Goal: Check status: Check status

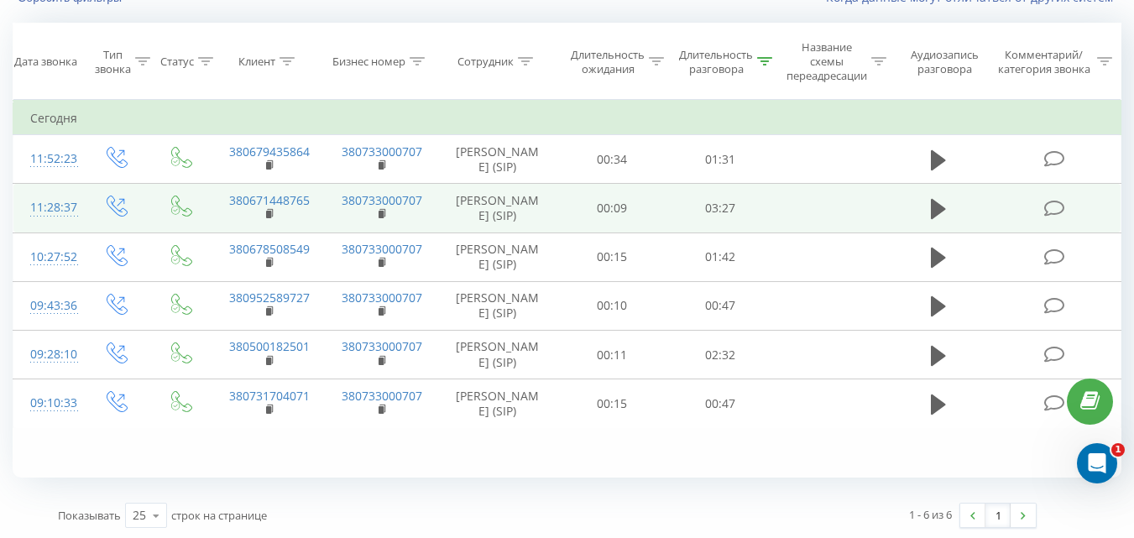
scroll to position [133, 0]
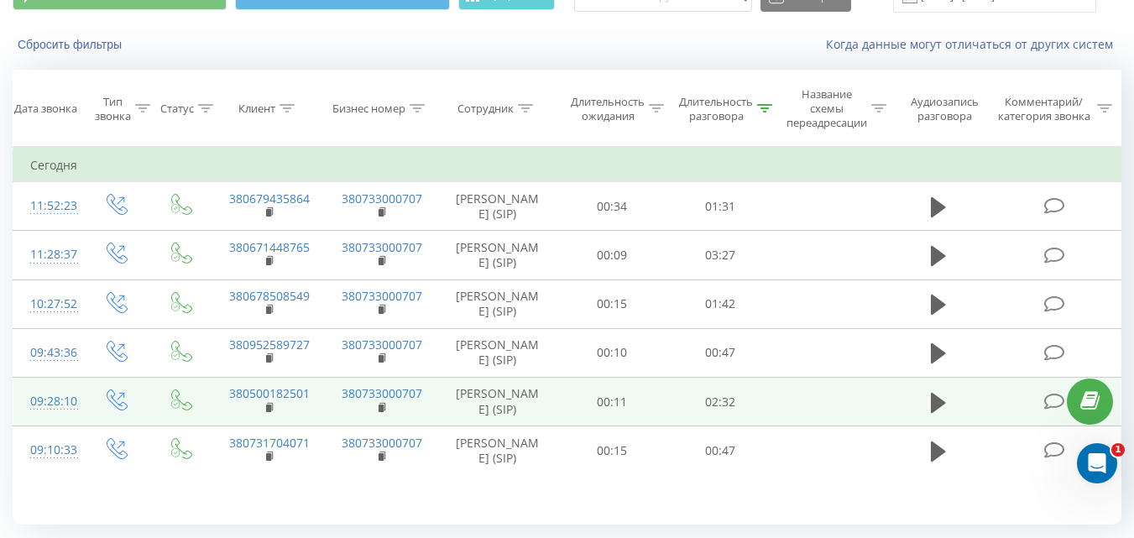
scroll to position [133, 0]
